Goal: Information Seeking & Learning: Learn about a topic

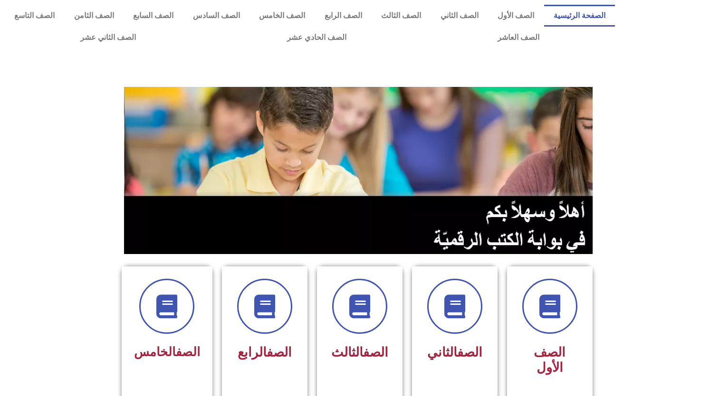
scroll to position [316, 0]
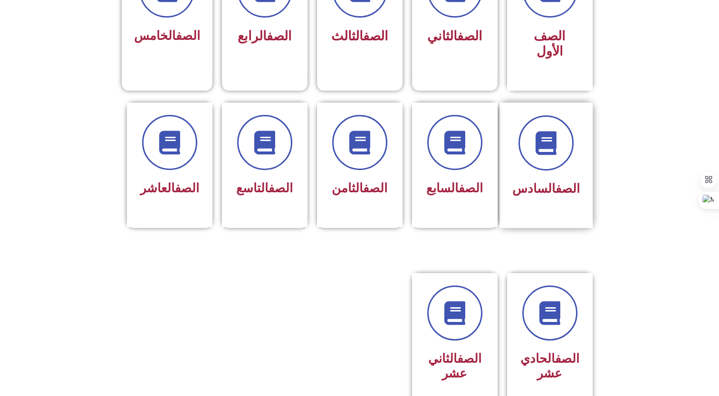
click at [544, 178] on div "الصف السادس" at bounding box center [545, 189] width 67 height 23
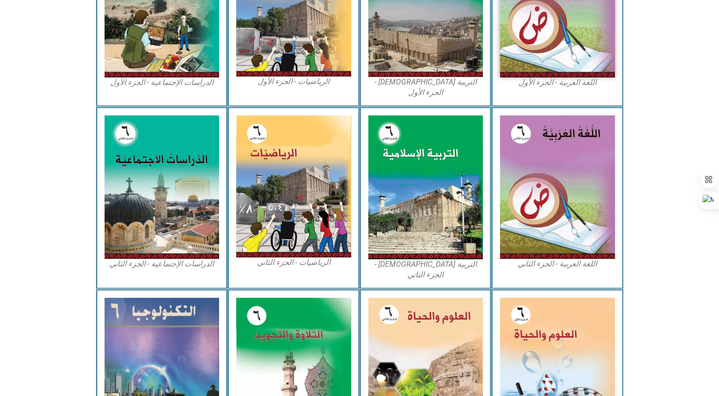
scroll to position [451, 0]
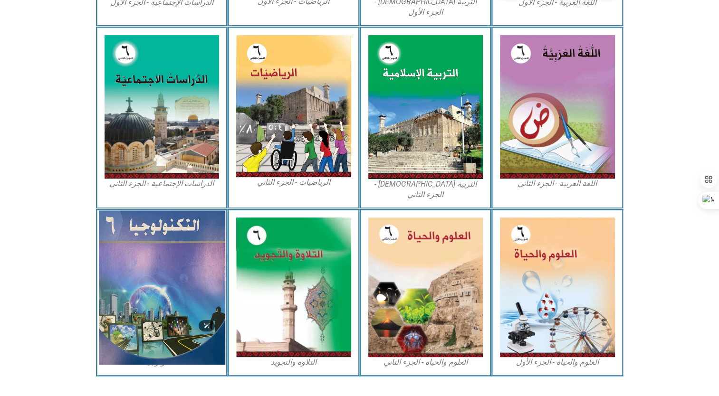
click at [174, 305] on img at bounding box center [161, 287] width 126 height 154
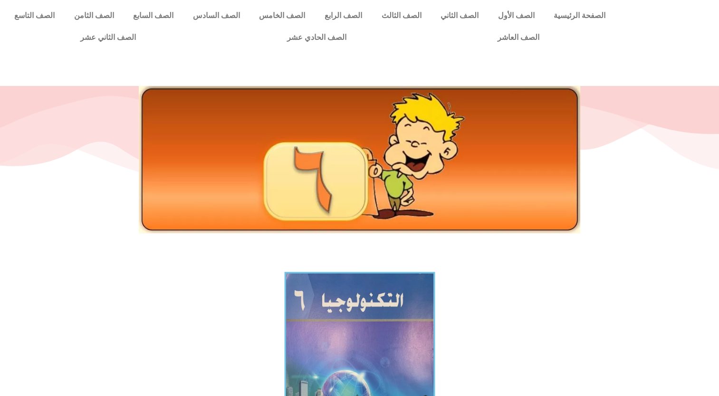
click at [331, 327] on img at bounding box center [359, 373] width 151 height 203
